Goal: Task Accomplishment & Management: Use online tool/utility

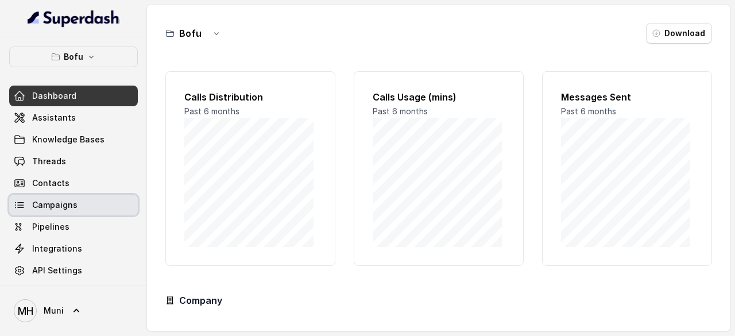
click at [61, 203] on span "Campaigns" at bounding box center [54, 204] width 45 height 11
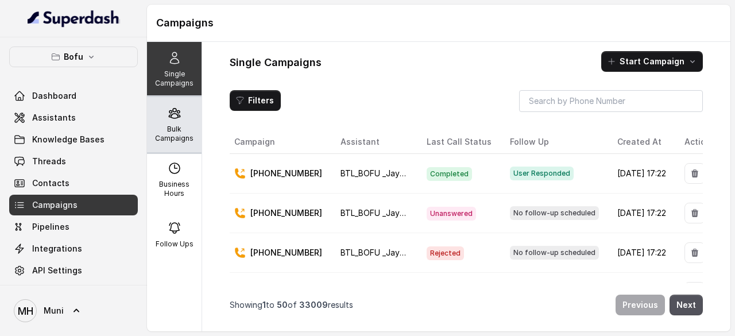
click at [170, 128] on p "Bulk Campaigns" at bounding box center [174, 134] width 45 height 18
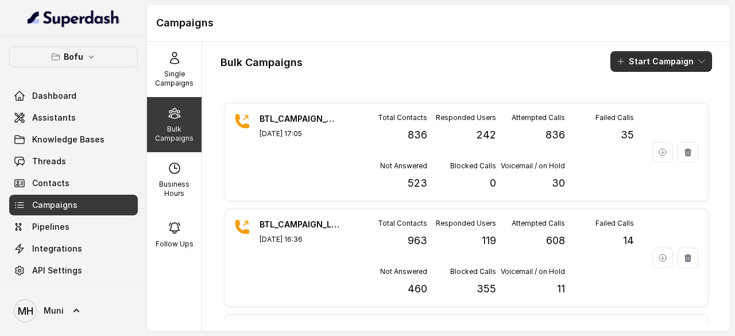
click at [664, 63] on button "Start Campaign" at bounding box center [661, 61] width 102 height 21
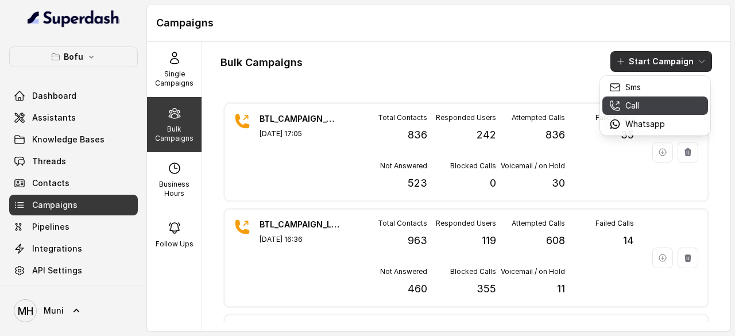
click at [630, 105] on p "Call" at bounding box center [632, 105] width 14 height 11
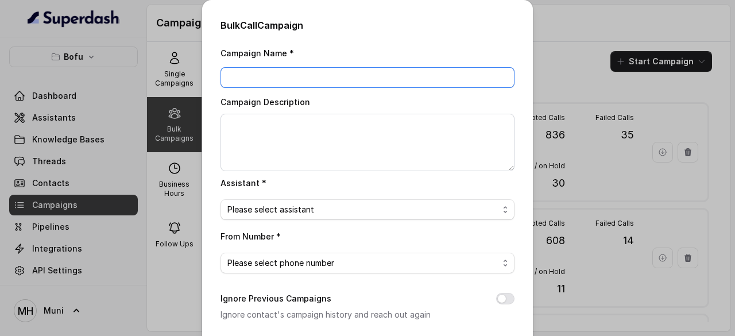
click at [271, 72] on input "Campaign Name *" at bounding box center [368, 77] width 294 height 21
paste input "BTL_CAMPAIGN_BLR_JAYNAGAR_DDMMYY_batchnumber"
click at [388, 74] on input "BTL_CAMPAIGN_BLR_JAYNAGAR_DDMMYY_01" at bounding box center [368, 77] width 294 height 21
type input "BTL_CAMPAIGN_BLR_JAYNAGAR_100925_01"
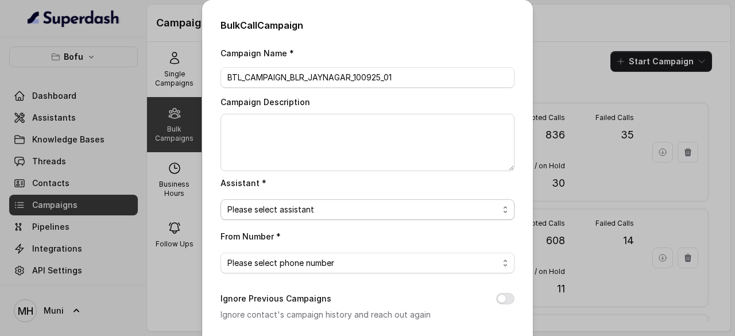
click at [299, 208] on span "Please select assistant" at bounding box center [362, 210] width 271 height 14
click at [355, 261] on span "Please select phone number" at bounding box center [362, 263] width 271 height 14
click at [478, 230] on div "From Number * [PHONE_NUMBER]" at bounding box center [368, 251] width 294 height 44
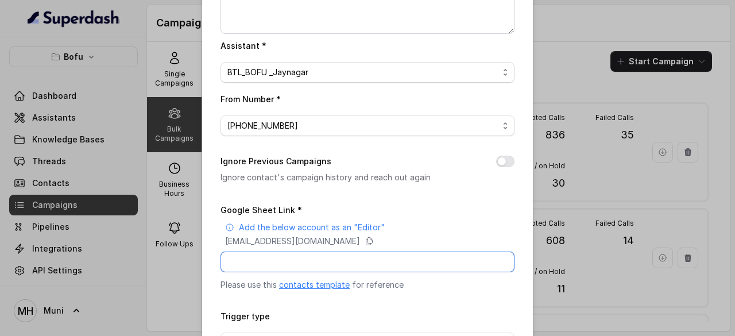
click at [299, 261] on input "Google Sheet Link *" at bounding box center [368, 262] width 294 height 21
paste input "[URL][DOMAIN_NAME]"
type input "[URL][DOMAIN_NAME]"
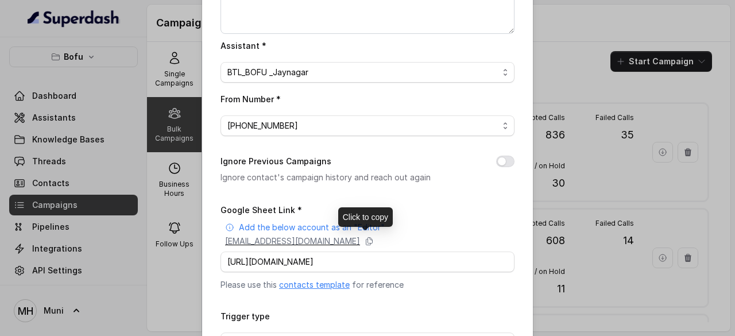
scroll to position [0, 0]
click at [326, 243] on p "[EMAIL_ADDRESS][DOMAIN_NAME]" at bounding box center [292, 240] width 135 height 11
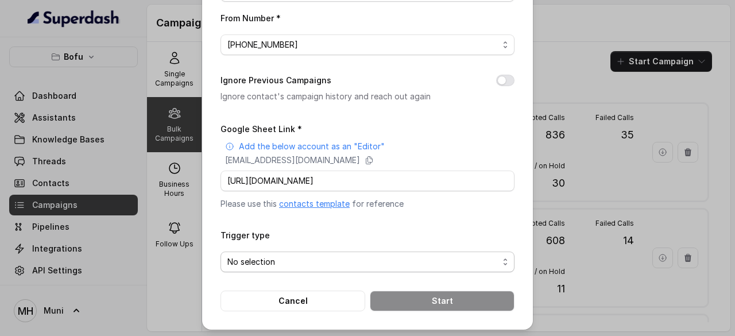
click at [345, 262] on span "No selection" at bounding box center [362, 262] width 271 height 14
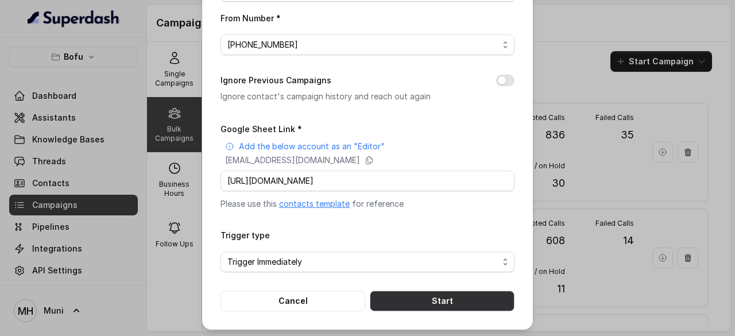
click at [450, 297] on button "Start" at bounding box center [442, 301] width 145 height 21
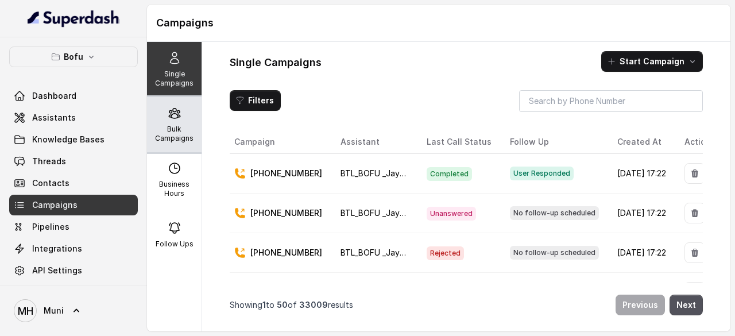
click at [181, 125] on p "Bulk Campaigns" at bounding box center [174, 134] width 45 height 18
